Goal: Task Accomplishment & Management: Manage account settings

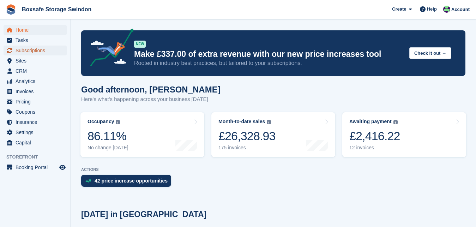
click at [43, 50] on span "Subscriptions" at bounding box center [37, 50] width 42 height 10
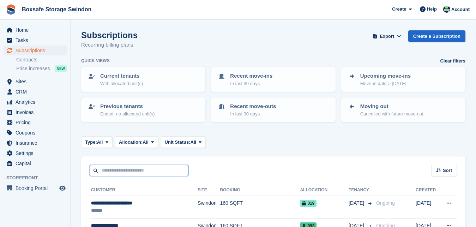
click at [133, 170] on input "text" at bounding box center [139, 171] width 99 height 12
type input "*****"
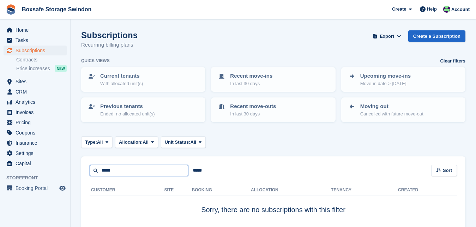
drag, startPoint x: 123, startPoint y: 172, endPoint x: 96, endPoint y: 172, distance: 27.2
click at [96, 172] on input "*****" at bounding box center [139, 171] width 99 height 12
click at [44, 31] on span "Home" at bounding box center [37, 30] width 42 height 10
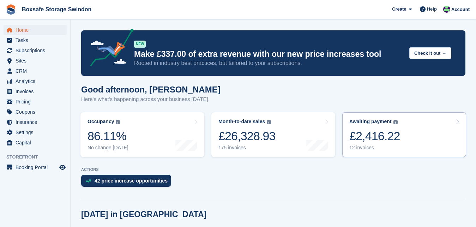
click at [372, 129] on div "£2,416.22" at bounding box center [374, 136] width 51 height 14
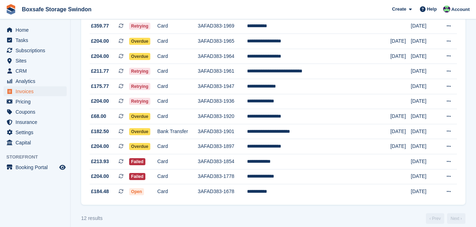
scroll to position [106, 0]
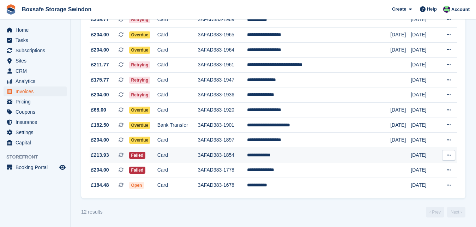
click at [284, 156] on td "**********" at bounding box center [319, 155] width 144 height 15
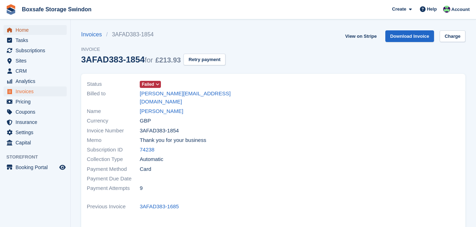
click at [23, 28] on span "Home" at bounding box center [37, 30] width 42 height 10
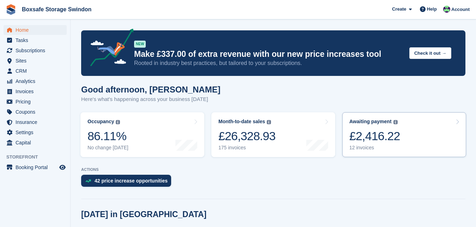
click at [359, 135] on div "£2,416.22" at bounding box center [374, 136] width 51 height 14
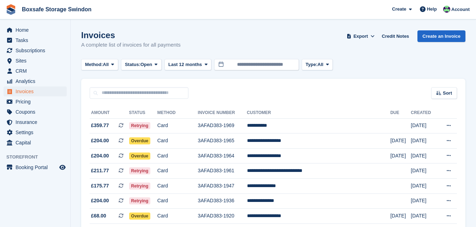
scroll to position [101, 0]
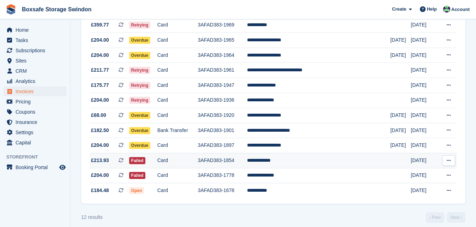
click at [278, 159] on td "**********" at bounding box center [319, 160] width 144 height 15
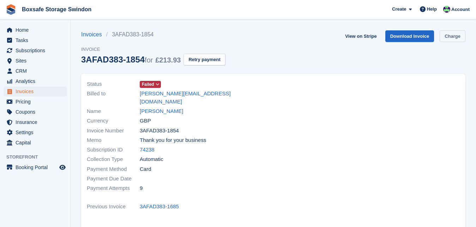
click at [452, 34] on link "Charge" at bounding box center [452, 36] width 26 height 12
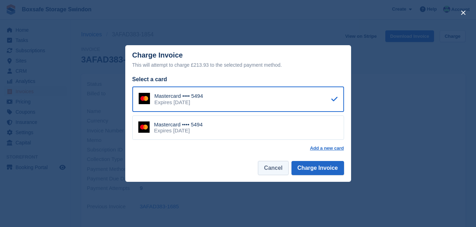
click at [279, 168] on button "Cancel" at bounding box center [273, 168] width 30 height 14
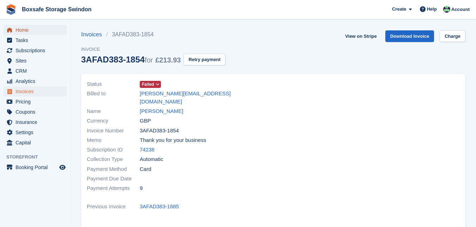
click at [35, 32] on span "Home" at bounding box center [37, 30] width 42 height 10
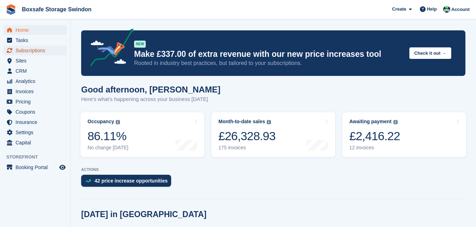
click at [23, 50] on span "Subscriptions" at bounding box center [37, 50] width 42 height 10
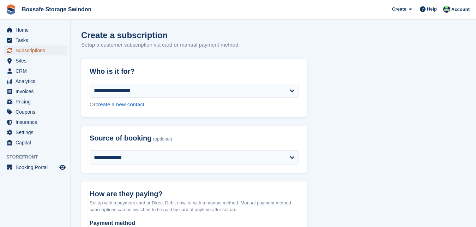
click at [22, 53] on span "Subscriptions" at bounding box center [37, 50] width 42 height 10
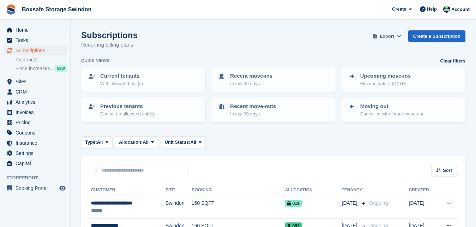
click at [378, 37] on span at bounding box center [374, 36] width 7 height 7
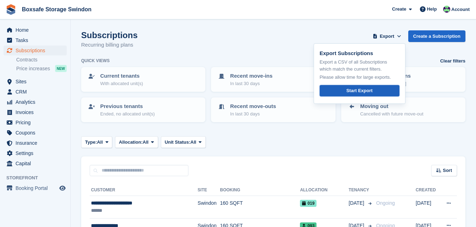
click at [364, 93] on div "Start Export" at bounding box center [359, 90] width 26 height 7
click at [25, 36] on span "Tasks" at bounding box center [37, 40] width 42 height 10
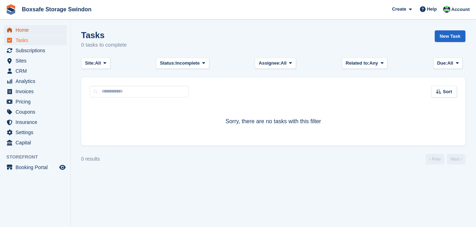
click at [30, 29] on span "Home" at bounding box center [37, 30] width 42 height 10
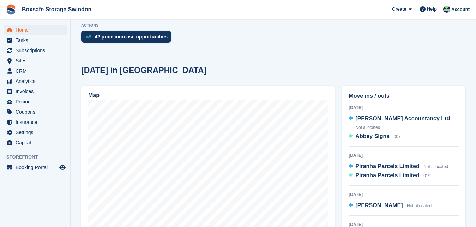
scroll to position [162, 0]
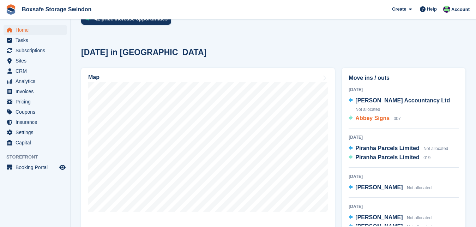
click at [366, 121] on span "Abbey Signs" at bounding box center [372, 118] width 34 height 6
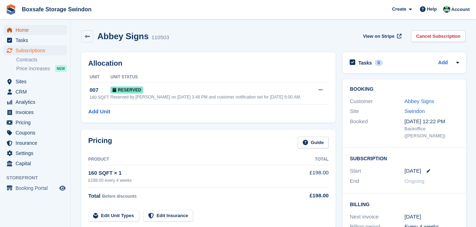
click at [25, 31] on span "Home" at bounding box center [37, 30] width 42 height 10
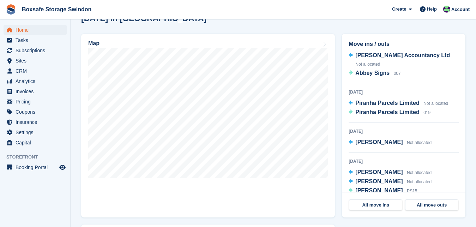
scroll to position [21, 0]
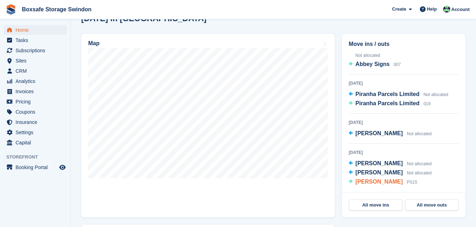
click at [379, 182] on span "Chelsea Smith" at bounding box center [378, 181] width 47 height 6
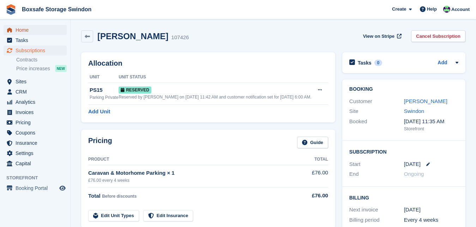
click at [36, 31] on span "Home" at bounding box center [37, 30] width 42 height 10
